Goal: Task Accomplishment & Management: Use online tool/utility

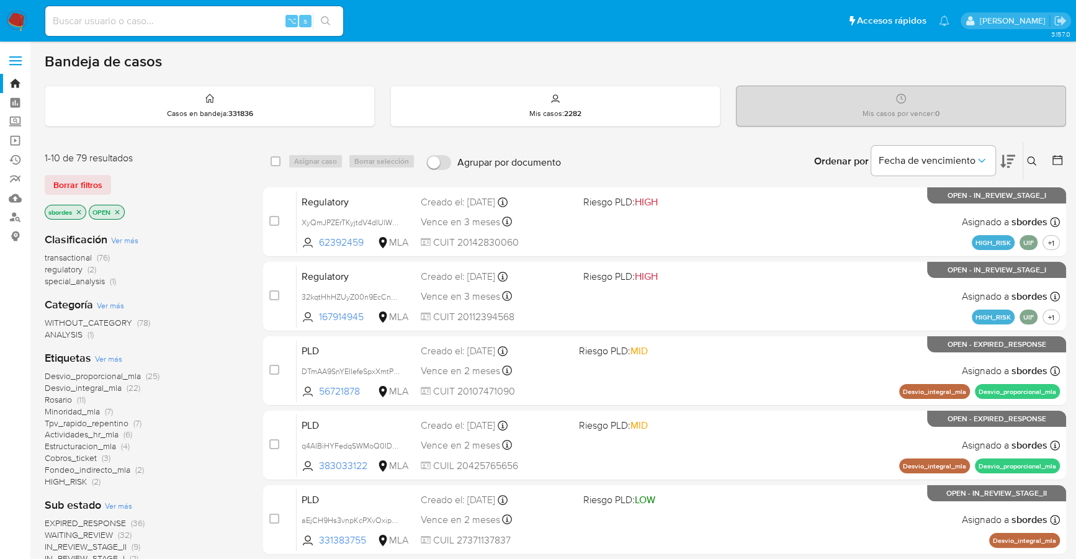
click at [454, 70] on div "Bandeja de casos" at bounding box center [556, 61] width 1022 height 19
click at [15, 13] on img at bounding box center [16, 21] width 21 height 21
click at [76, 209] on icon "close-filter" at bounding box center [78, 212] width 7 height 7
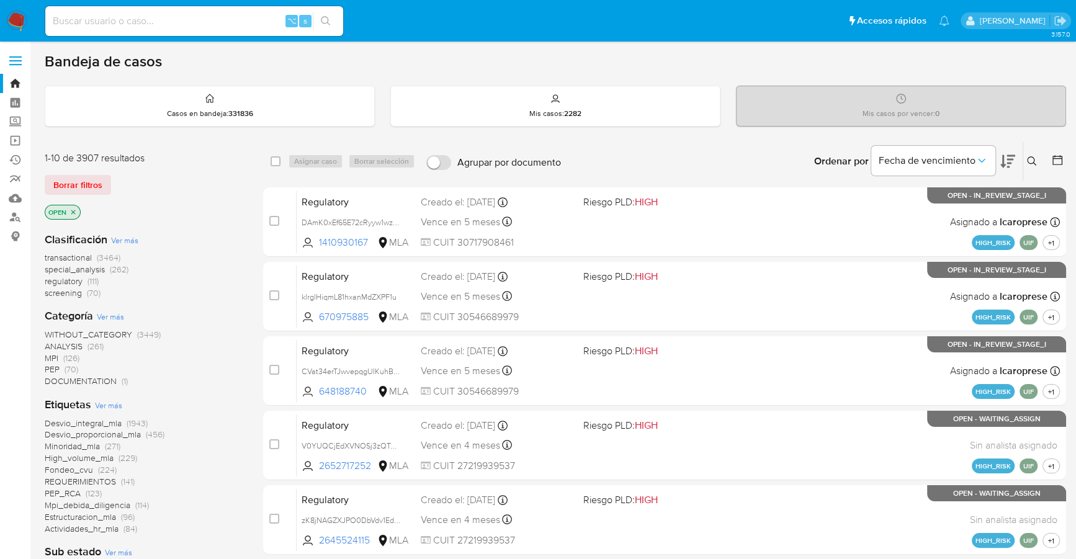
click at [1056, 157] on icon at bounding box center [1058, 160] width 10 height 10
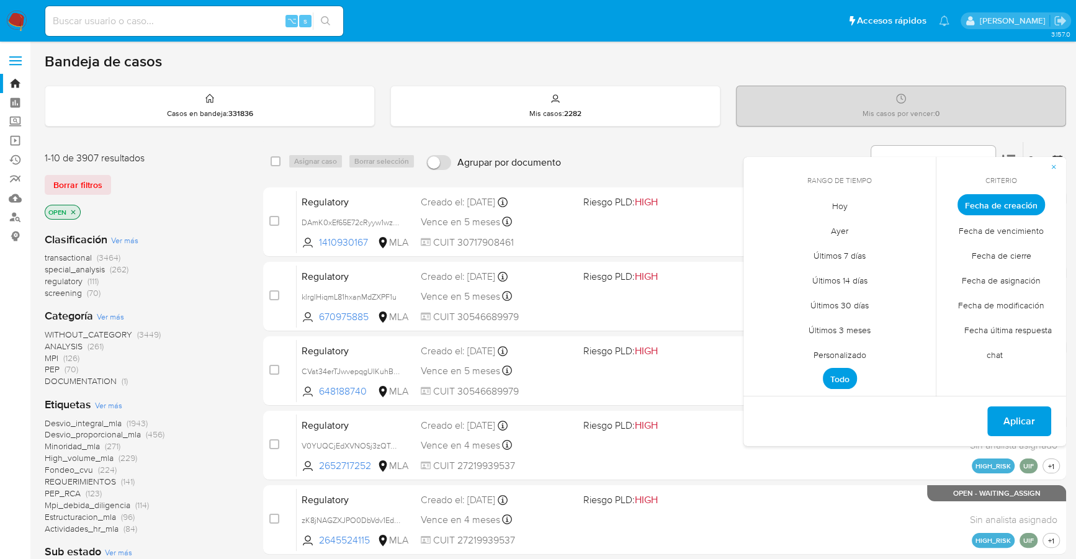
click at [846, 356] on span "Personalizado" at bounding box center [840, 354] width 79 height 25
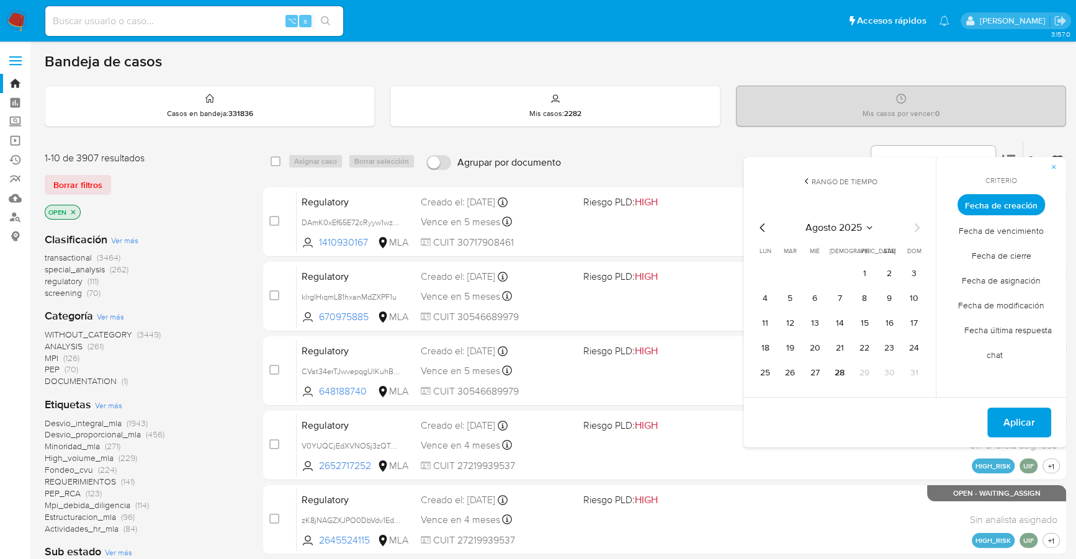
click at [754, 223] on div "[DATE] [DATE] lun [DATE] [PERSON_NAME][DATE] mié [DATE] jue [DATE] vie [DATE] s…" at bounding box center [840, 300] width 199 height 196
click at [756, 224] on icon "Mes anterior" at bounding box center [763, 227] width 15 height 15
click at [767, 228] on icon "Mes anterior" at bounding box center [763, 227] width 15 height 15
click at [917, 227] on icon "Mes siguiente" at bounding box center [916, 227] width 15 height 15
click at [797, 270] on button "1" at bounding box center [790, 274] width 20 height 20
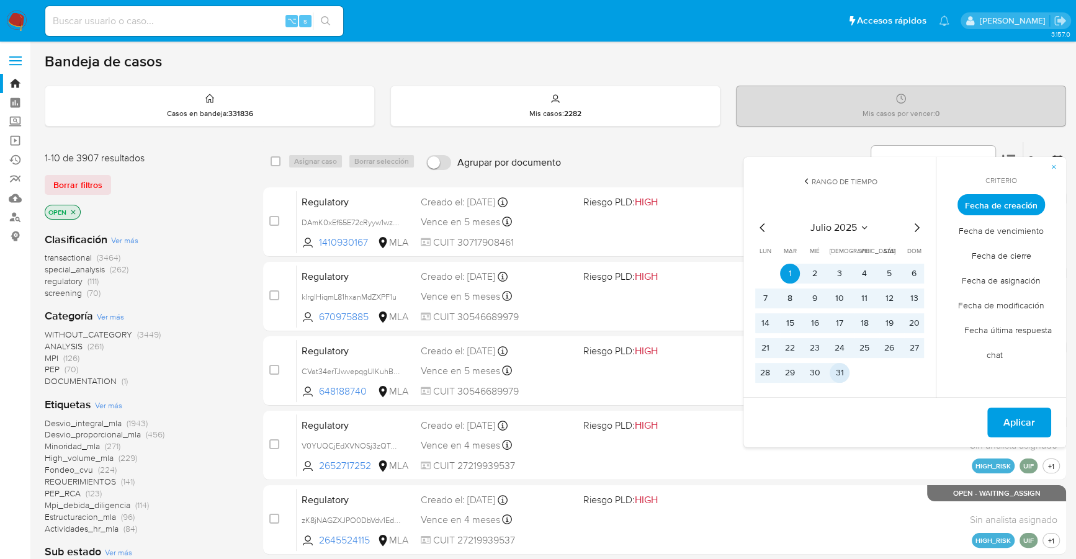
drag, startPoint x: 836, startPoint y: 372, endPoint x: 924, endPoint y: 395, distance: 90.5
click at [836, 372] on button "31" at bounding box center [840, 373] width 20 height 20
click at [1001, 423] on button "Aplicar" at bounding box center [1020, 423] width 64 height 30
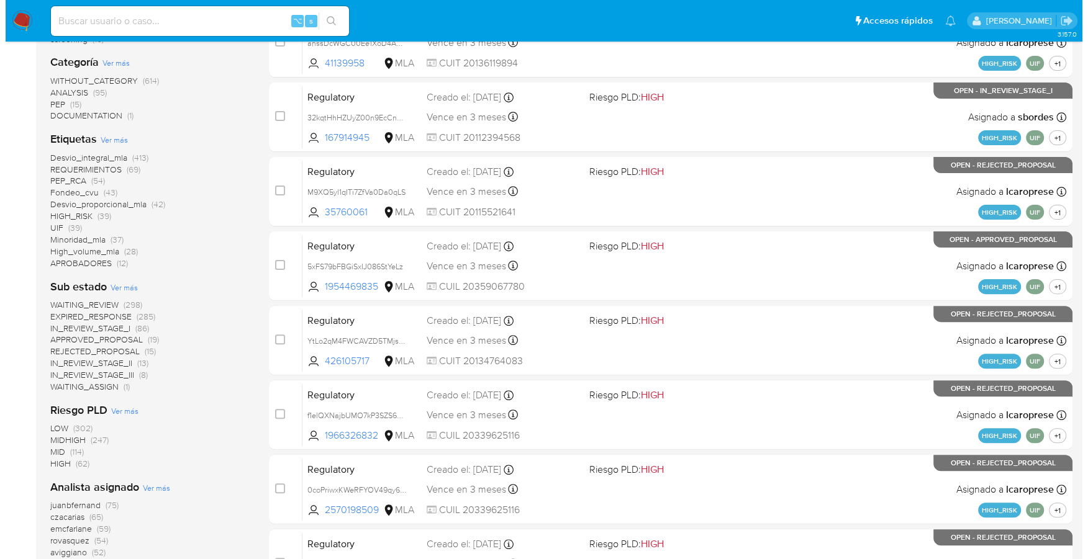
scroll to position [420, 0]
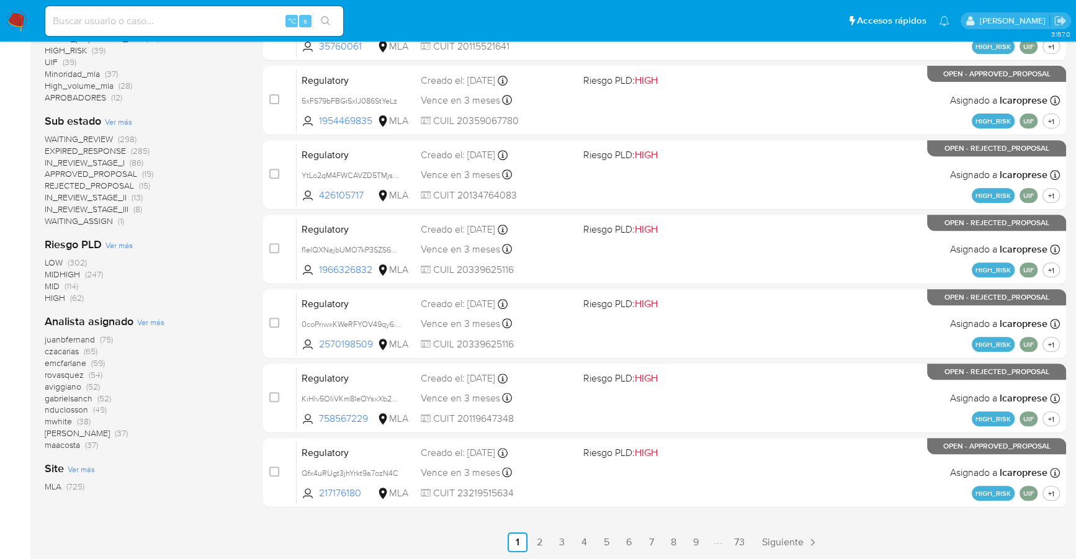
click at [151, 322] on span "Ver más" at bounding box center [150, 322] width 27 height 11
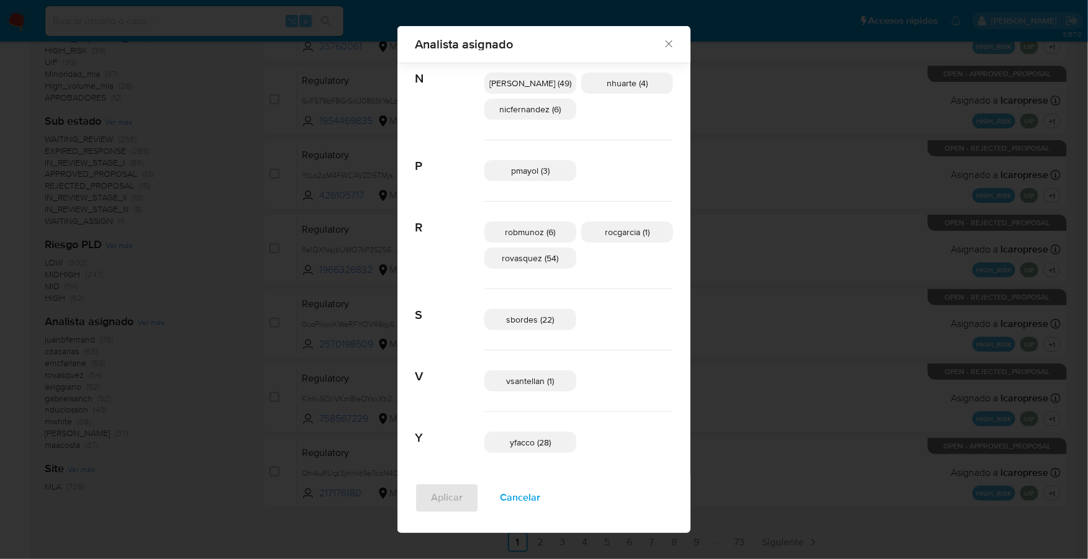
scroll to position [734, 0]
click at [662, 43] on icon "Cerrar" at bounding box center [668, 44] width 12 height 12
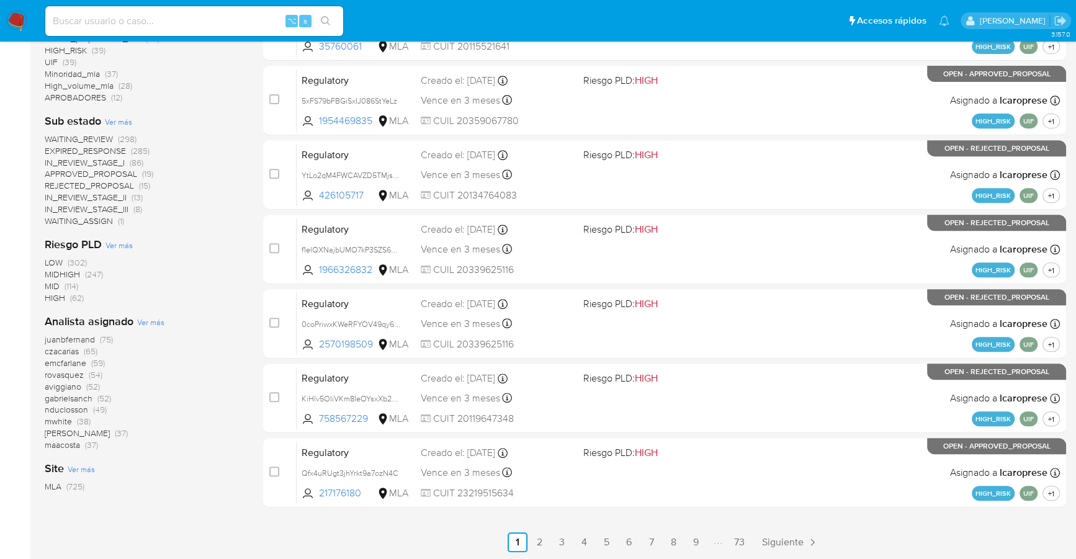
click at [153, 322] on span "Ver más" at bounding box center [150, 322] width 27 height 11
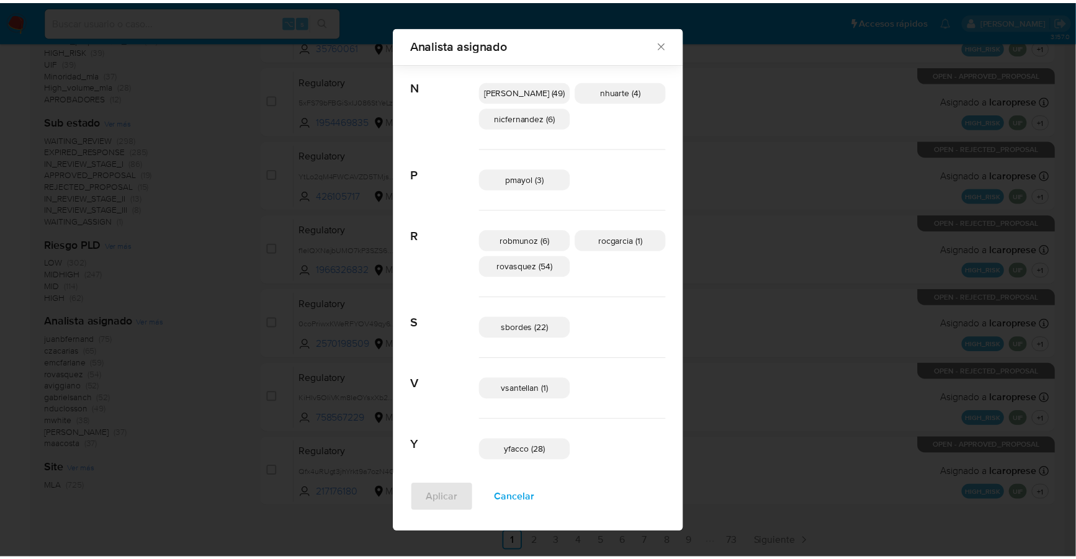
scroll to position [724, 0]
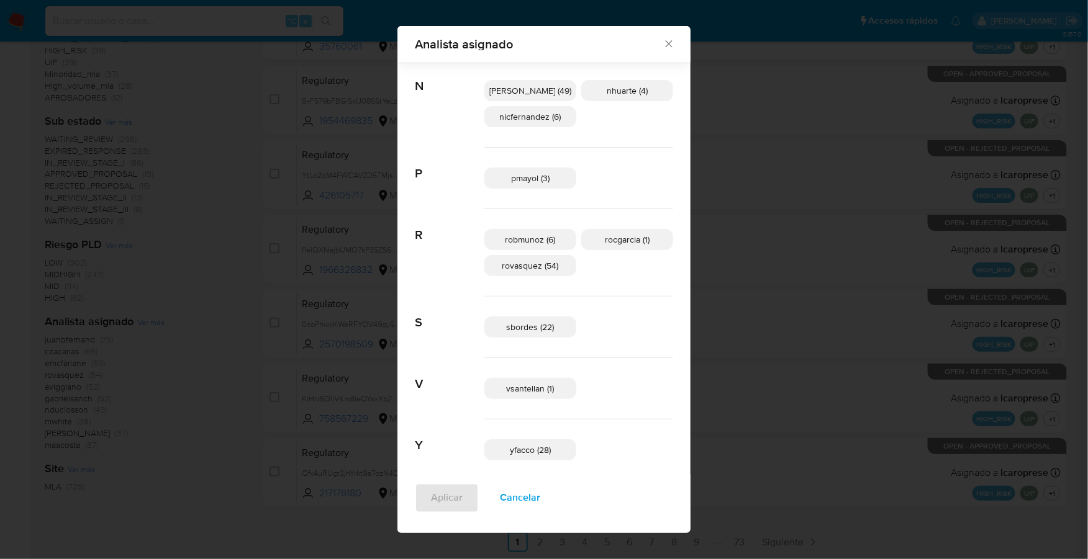
click at [662, 44] on icon "Cerrar" at bounding box center [668, 44] width 12 height 12
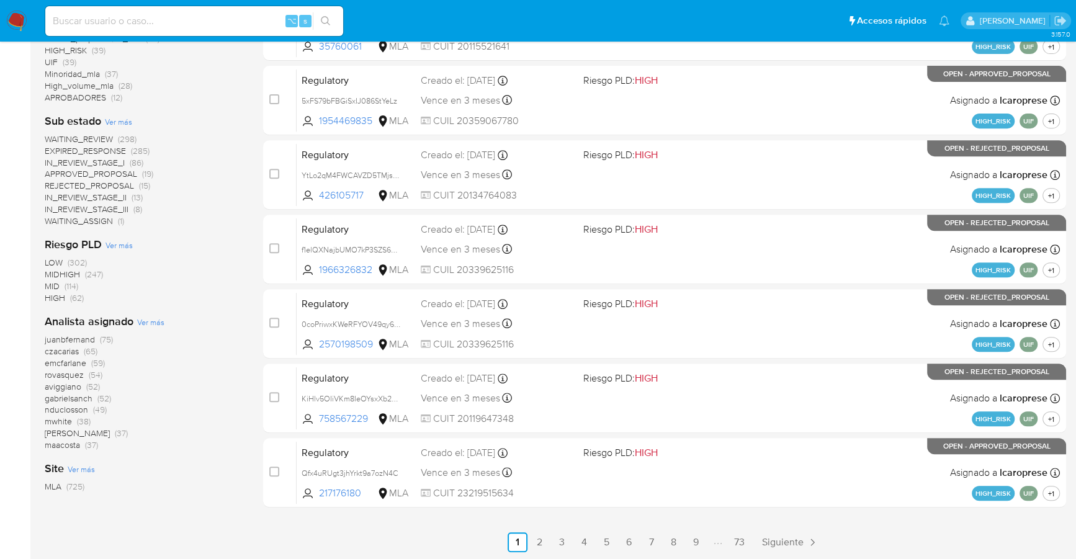
click at [212, 154] on div "WAITING_REVIEW (298) EXPIRED_RESPONSE (285) IN_REVIEW_STAGE_I (86) APPROVED_PRO…" at bounding box center [144, 180] width 199 height 94
